Goal: Task Accomplishment & Management: Use online tool/utility

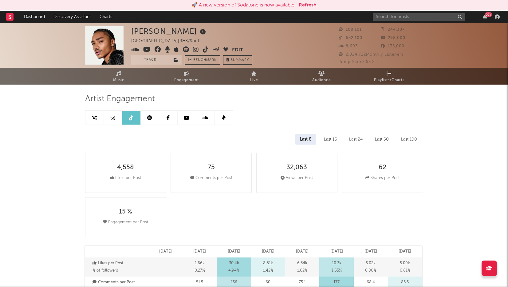
select select "6m"
click at [128, 77] on link "Music" at bounding box center [119, 76] width 68 height 17
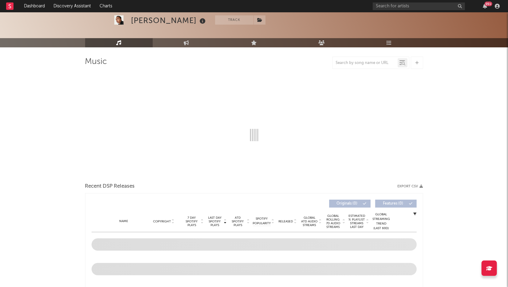
scroll to position [59, 0]
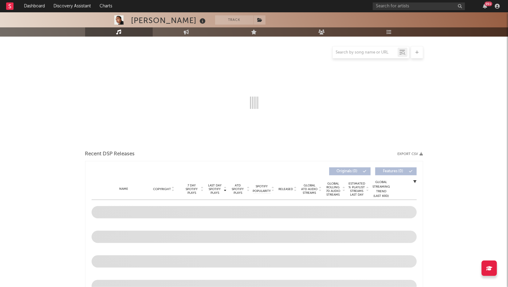
select select "6m"
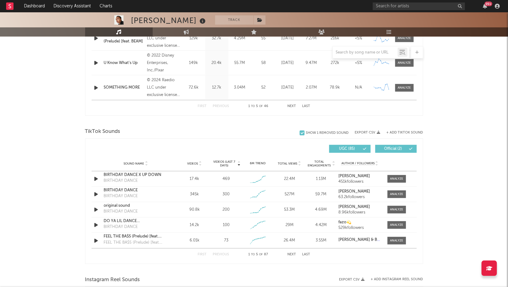
scroll to position [331, 0]
click at [136, 240] on div "FEEL THE BA$S (Prelude) [feat. BEAM]" at bounding box center [136, 242] width 64 height 6
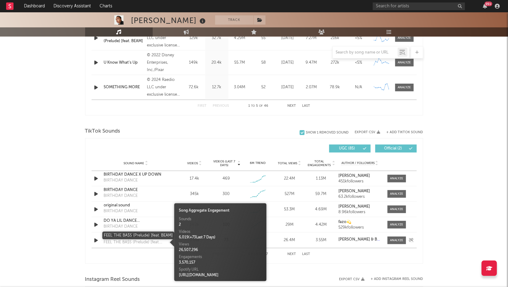
click at [118, 237] on div "FEEL THE BA$S (Prelude) [feat. BEAM]" at bounding box center [136, 236] width 64 height 6
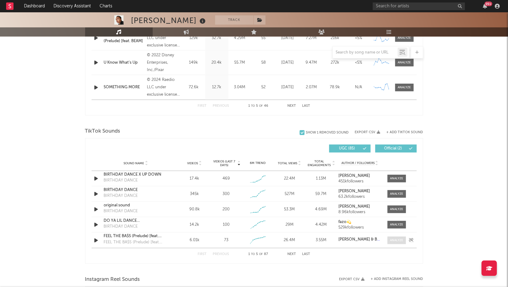
click at [398, 240] on div at bounding box center [396, 240] width 13 height 5
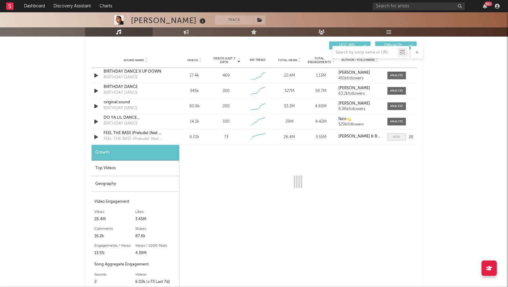
select select "1w"
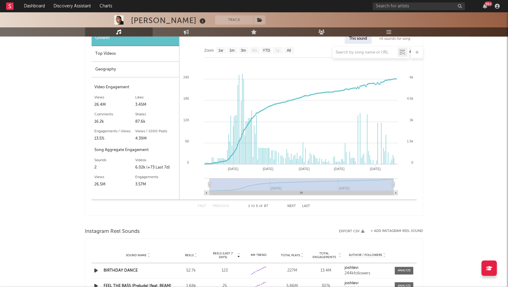
scroll to position [550, 0]
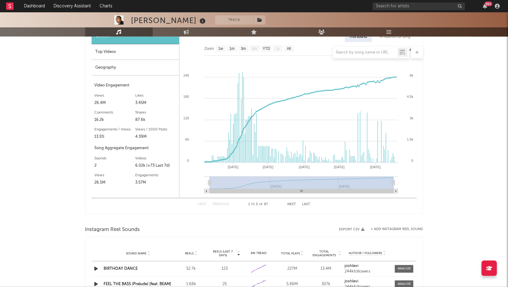
click at [98, 163] on div "2" at bounding box center [115, 165] width 41 height 7
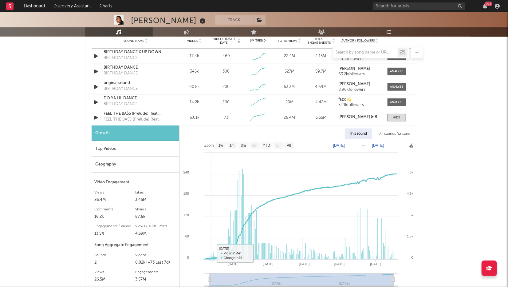
scroll to position [451, 0]
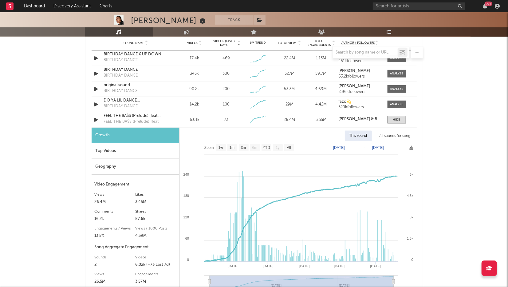
click at [398, 136] on div "All sounds for song" at bounding box center [395, 136] width 40 height 10
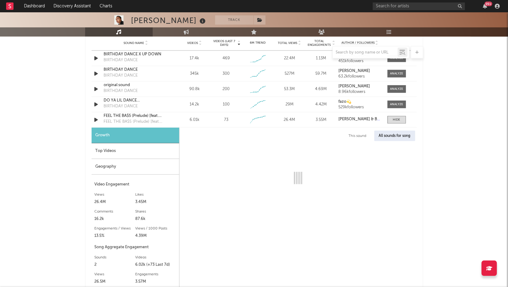
select select "1w"
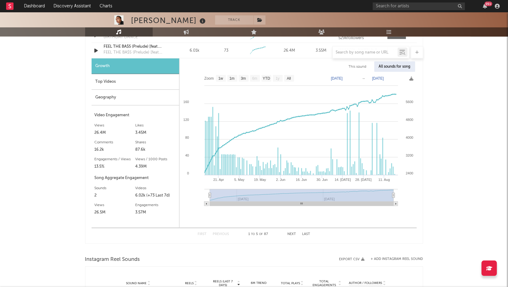
scroll to position [528, 0]
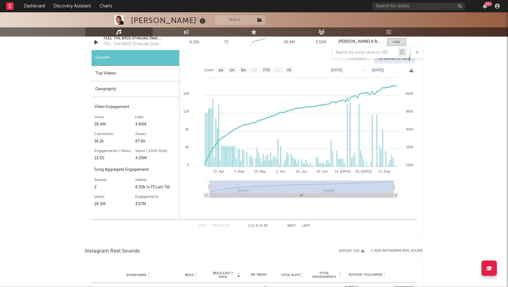
click at [93, 185] on div "Growth Top Videos Geography Video Engagement Views 26.4M Likes 3.45M Likes 3.45…" at bounding box center [136, 134] width 88 height 169
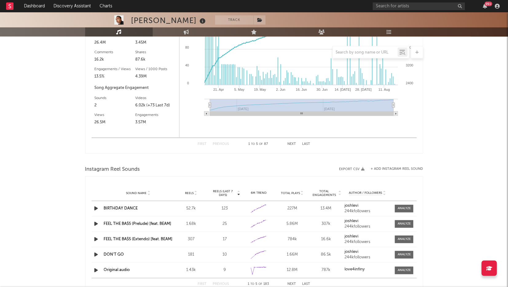
scroll to position [611, 0]
click at [147, 221] on link "FEEL THE BA$S (Prelude) [feat. BEAM]" at bounding box center [138, 223] width 68 height 4
click at [143, 237] on link "FEEL THE BA$S (Extendo) [feat. BEAM]" at bounding box center [138, 239] width 69 height 4
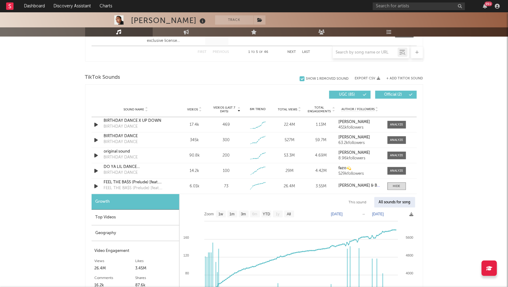
scroll to position [385, 0]
click at [394, 186] on div at bounding box center [396, 186] width 7 height 5
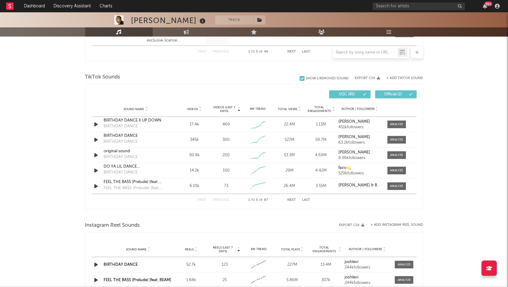
click at [292, 202] on div "First Previous 1 to 5 of 87 Next Last" at bounding box center [254, 200] width 113 height 12
click at [292, 200] on button "Next" at bounding box center [292, 199] width 9 height 3
click at [295, 201] on button "Next" at bounding box center [292, 199] width 9 height 3
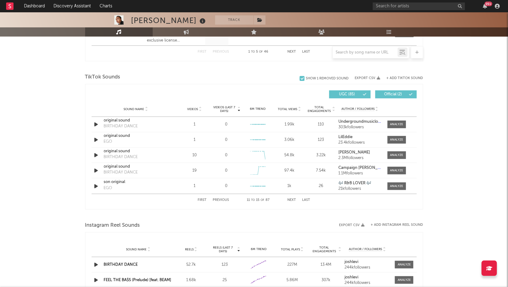
click at [290, 201] on button "Next" at bounding box center [292, 199] width 9 height 3
click at [295, 200] on button "Next" at bounding box center [292, 199] width 9 height 3
click at [294, 200] on button "Next" at bounding box center [292, 199] width 9 height 3
click at [357, 51] on input "text" at bounding box center [365, 52] width 65 height 5
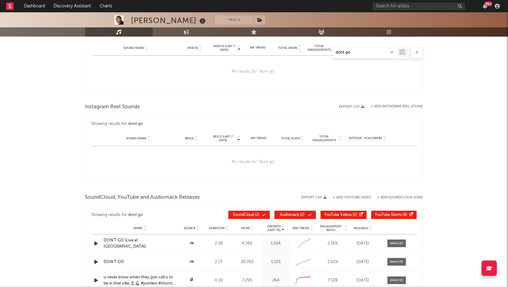
scroll to position [367, 0]
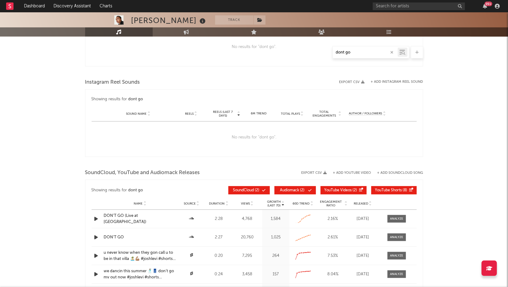
click at [343, 51] on input "dont go" at bounding box center [365, 52] width 65 height 5
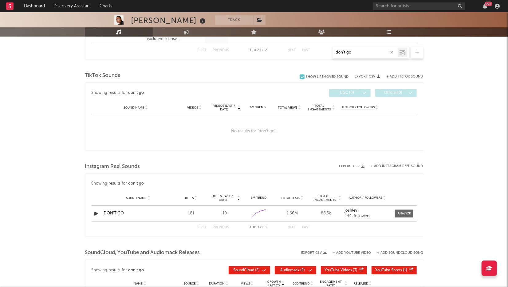
scroll to position [307, 0]
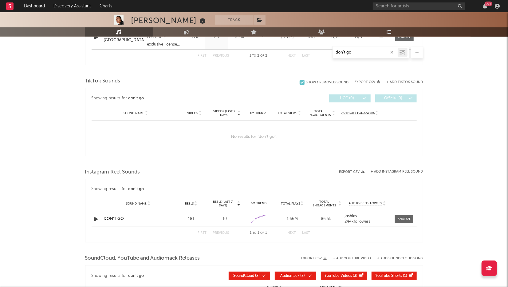
type input "don't go"
click at [114, 217] on link "DON'T GO" at bounding box center [114, 219] width 20 height 4
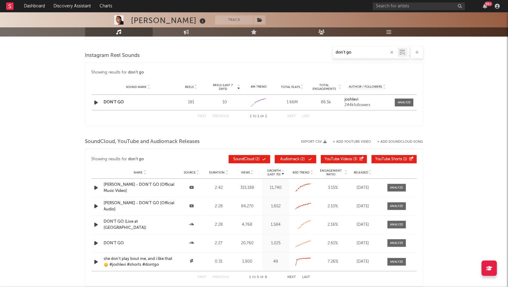
scroll to position [425, 0]
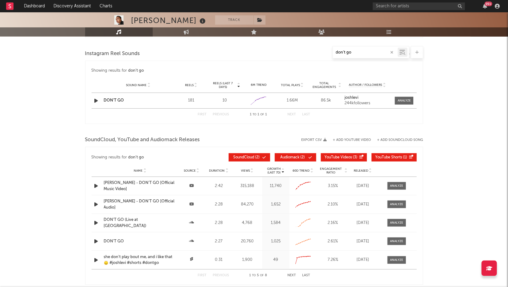
click at [421, 50] on div at bounding box center [417, 52] width 12 height 12
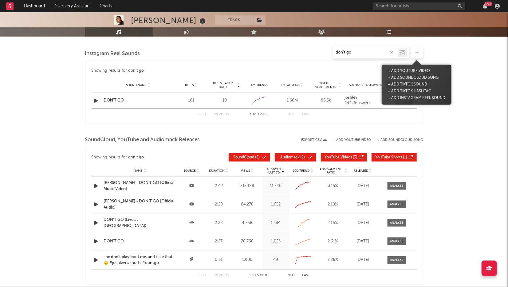
click at [422, 82] on button "+ Add TikTok Sound" at bounding box center [408, 84] width 42 height 7
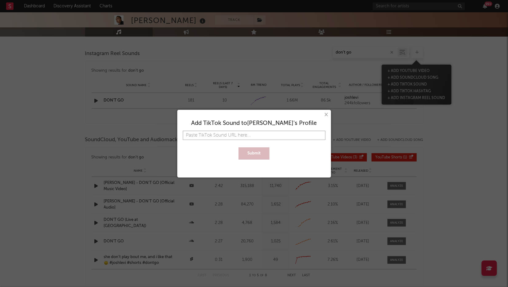
click at [240, 137] on input "text" at bounding box center [254, 135] width 143 height 9
paste input "https://www.tiktok.com/music/DON'T-GO-7507865443492956161"
type input "https://www.tiktok.com/music/DON'T-GO-7507865443492956161"
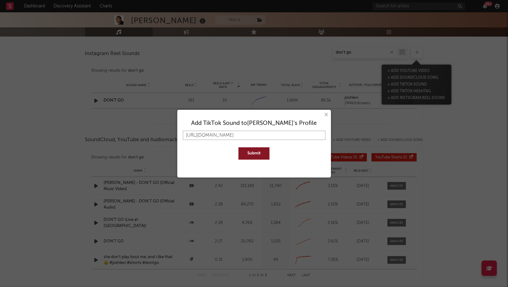
type input "https://www.tiktok.com/music/DON'T-GO-7507865443492956161"
click at [255, 152] on button "Submit" at bounding box center [254, 153] width 31 height 12
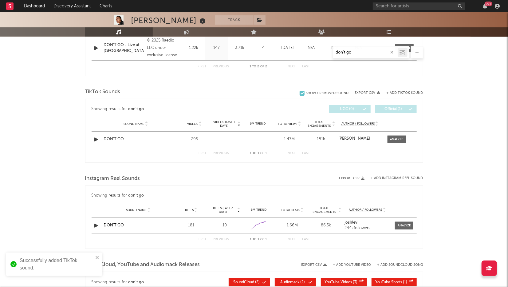
scroll to position [295, 0]
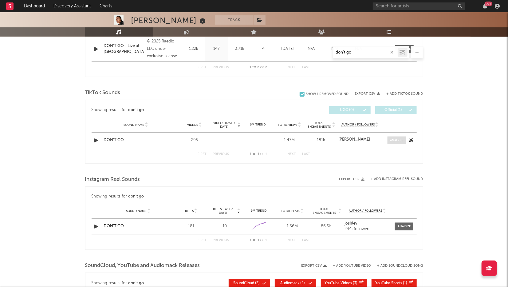
click at [399, 143] on span at bounding box center [397, 141] width 18 height 8
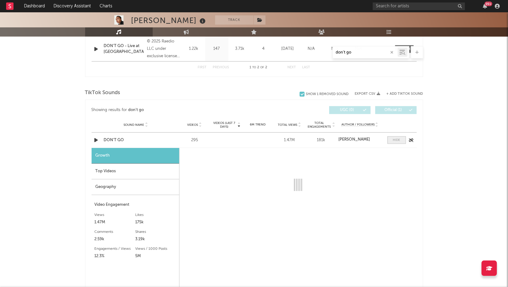
select select "1w"
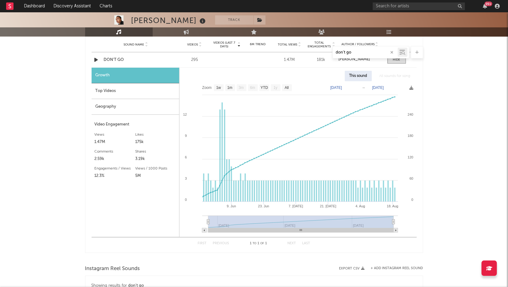
scroll to position [376, 0]
click at [222, 143] on rect at bounding box center [222, 151] width 1 height 99
click at [225, 143] on rect at bounding box center [224, 155] width 1 height 92
click at [223, 158] on rect at bounding box center [298, 159] width 237 height 156
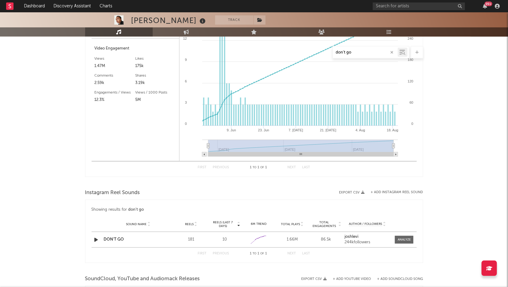
scroll to position [453, 0]
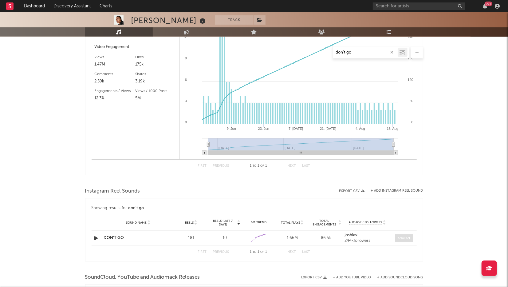
click at [406, 241] on span at bounding box center [404, 238] width 18 height 8
select select "1w"
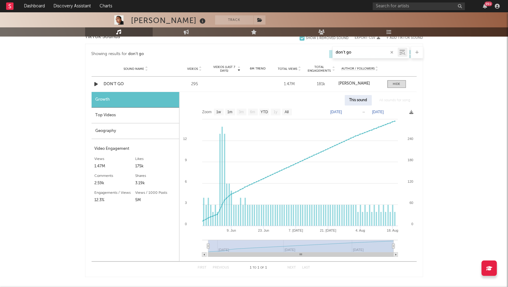
scroll to position [351, 0]
click at [375, 219] on rect at bounding box center [298, 184] width 237 height 156
